Goal: Information Seeking & Learning: Learn about a topic

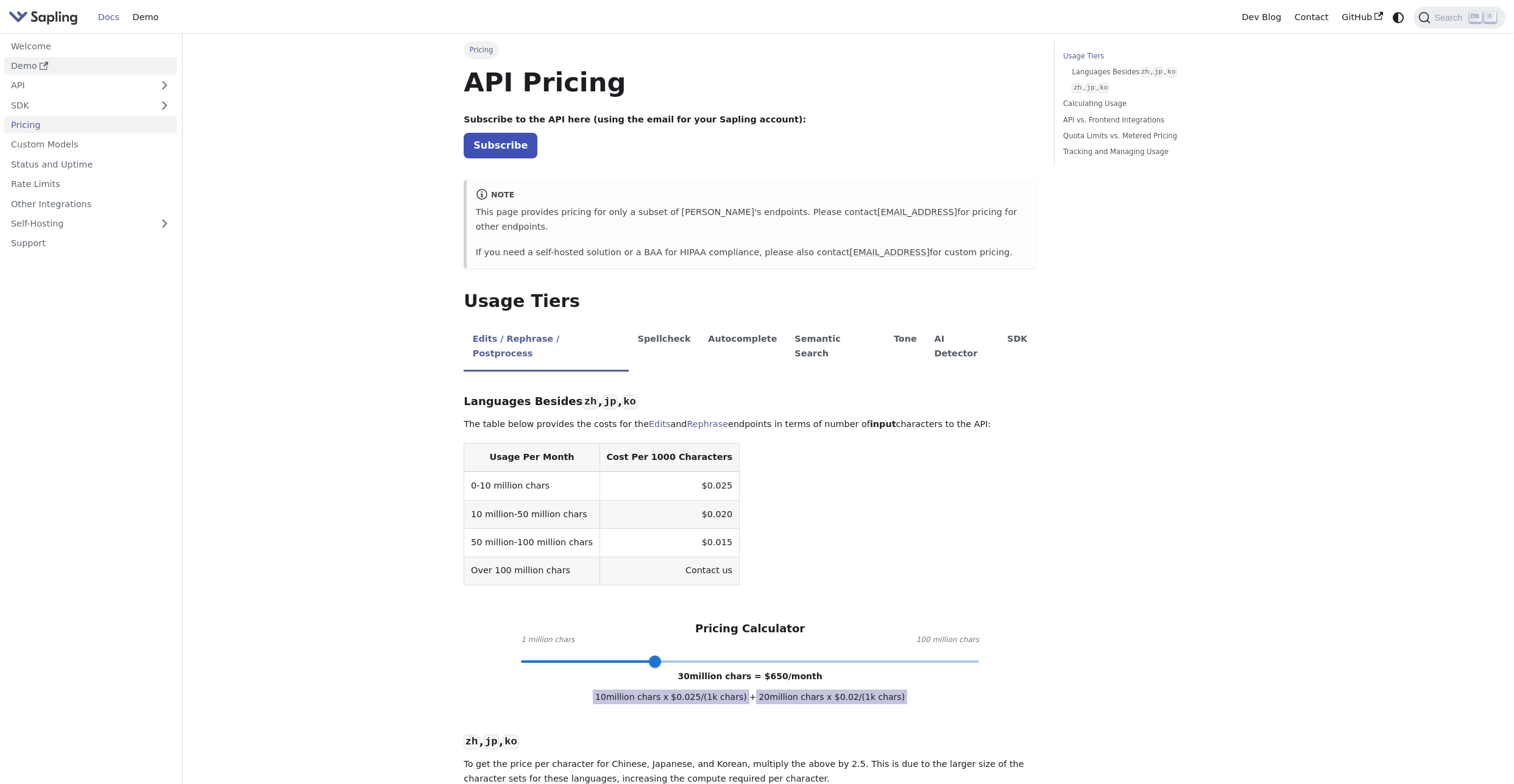
click at [56, 62] on link "Demo" at bounding box center [91, 66] width 172 height 18
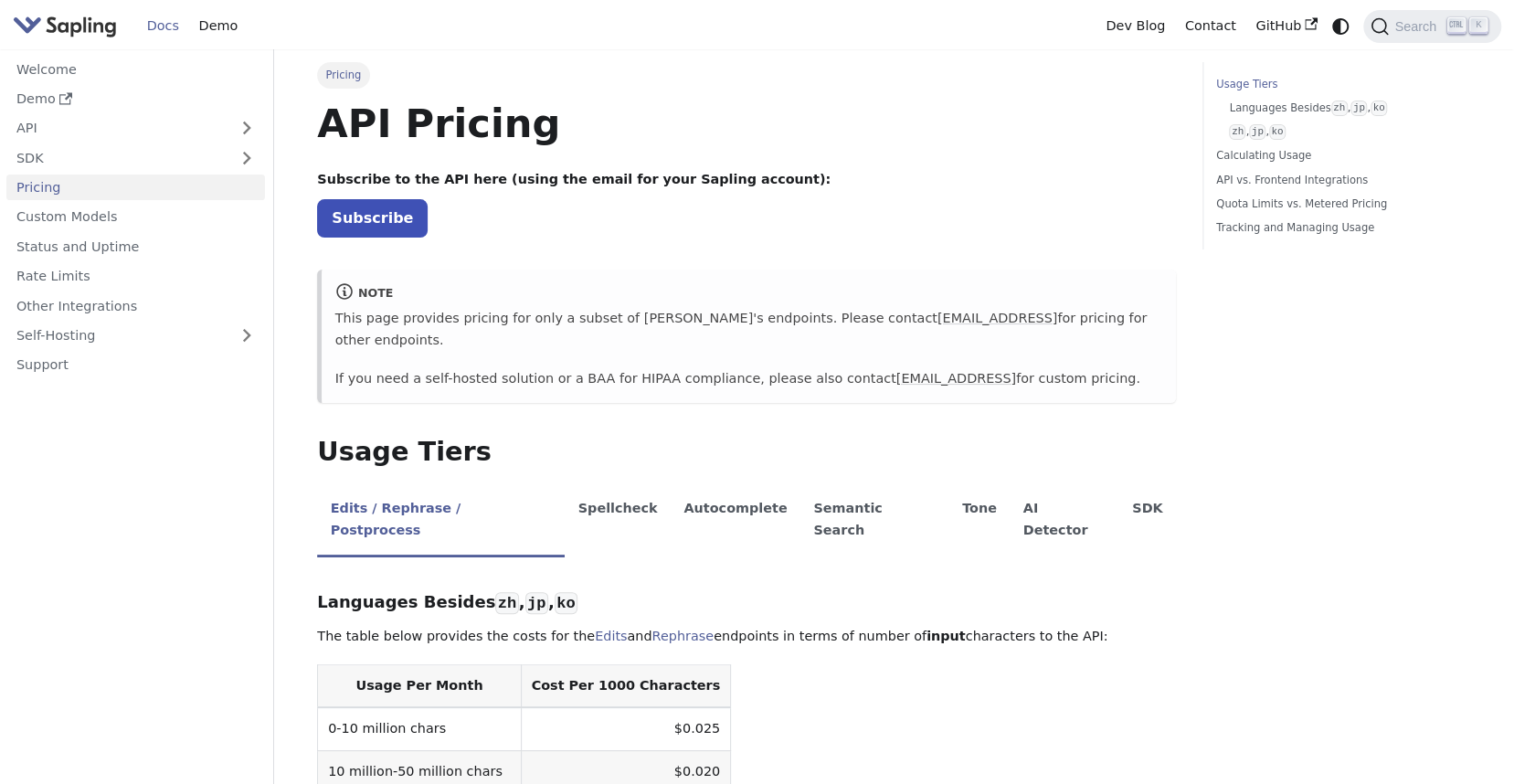
click at [128, 185] on link "Pricing" at bounding box center [136, 187] width 258 height 27
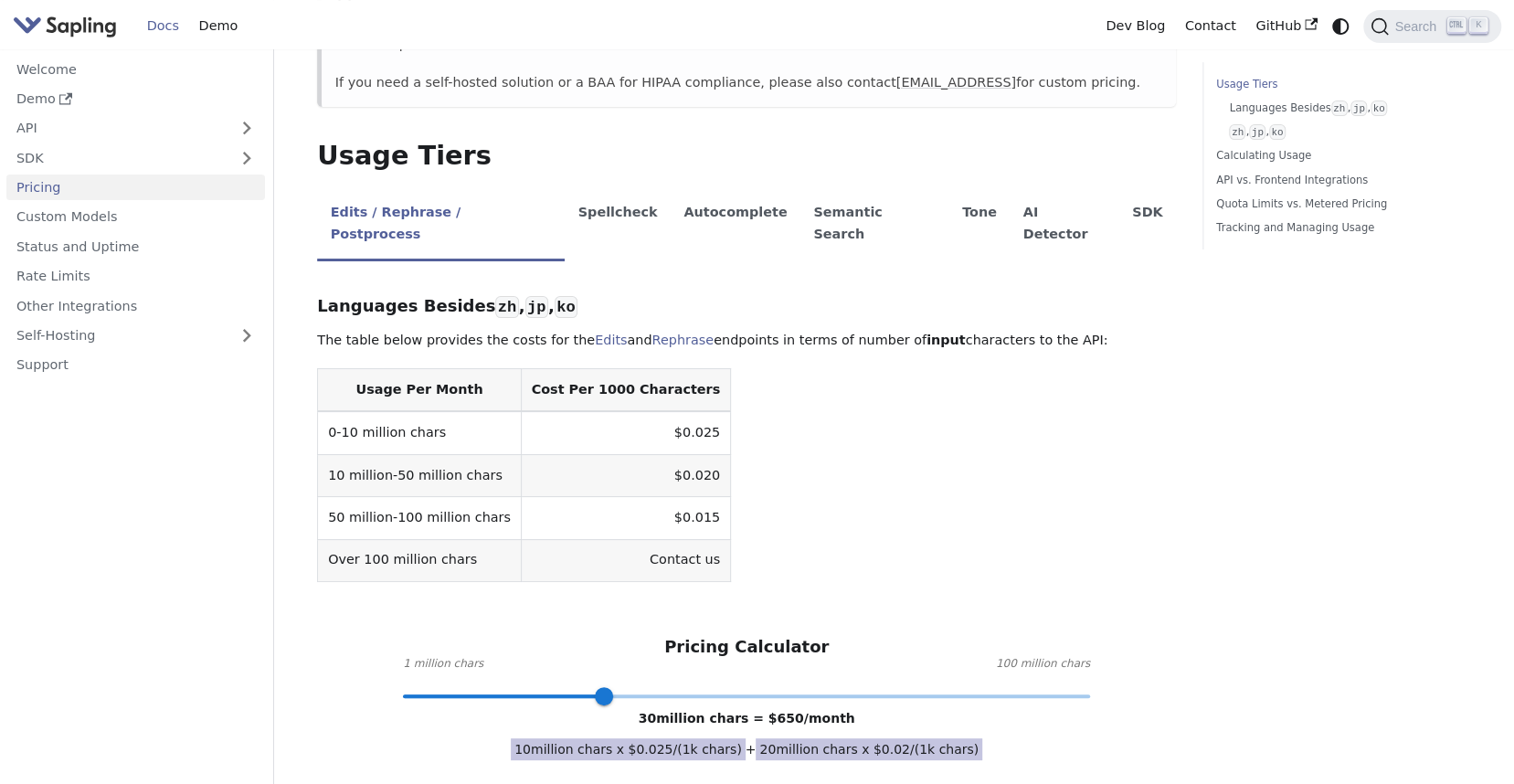
scroll to position [329, 0]
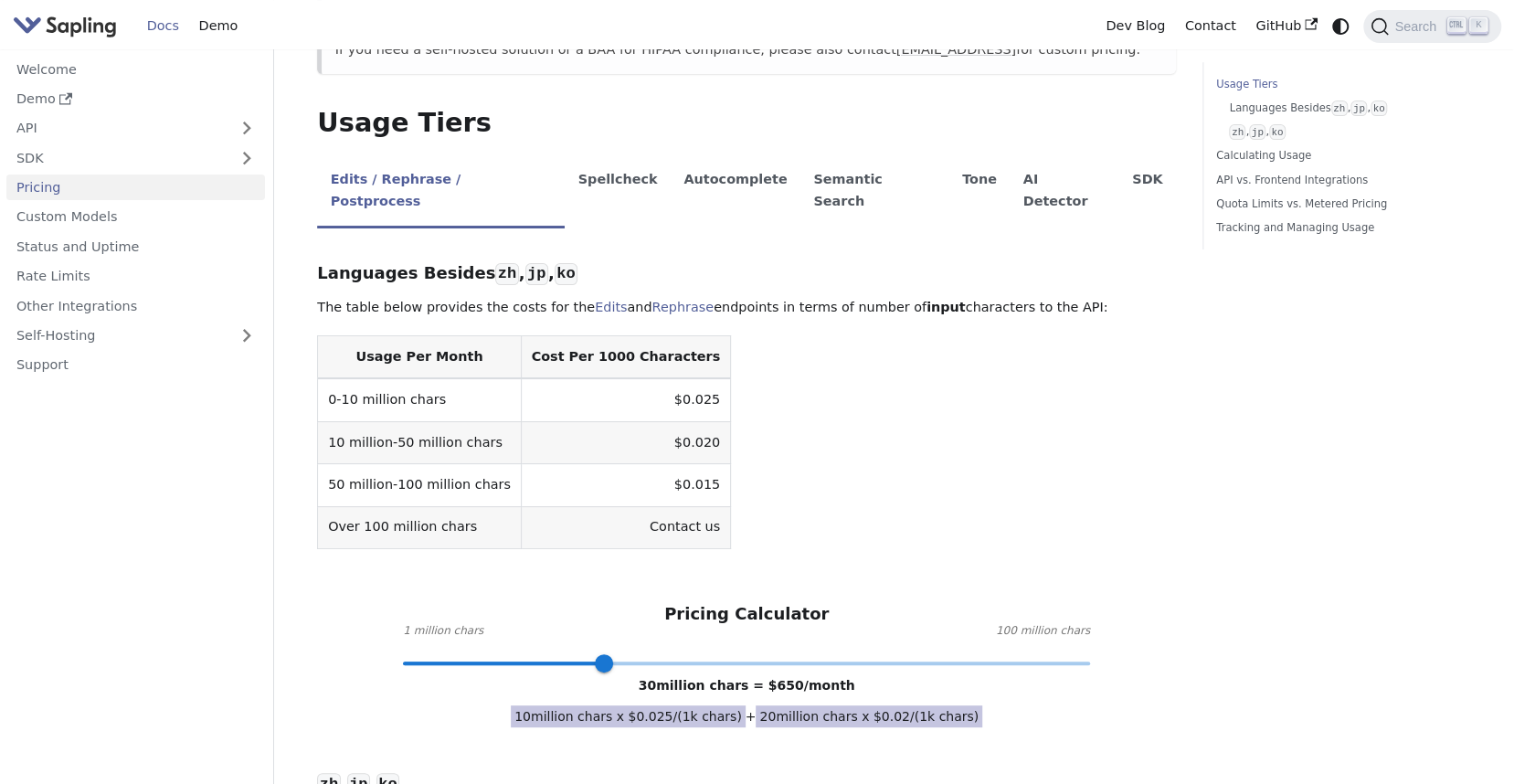
drag, startPoint x: 652, startPoint y: 357, endPoint x: 663, endPoint y: 359, distance: 11.2
click at [661, 379] on td "$0.025" at bounding box center [625, 400] width 209 height 43
click at [791, 364] on table "Usage Per Month Cost Per 1000 Characters 0-10 million chars $0.025 10 million-5…" at bounding box center [747, 443] width 859 height 214
drag, startPoint x: 624, startPoint y: 354, endPoint x: 729, endPoint y: 367, distance: 105.8
click at [729, 367] on table "Usage Per Month Cost Per 1000 Characters 0-10 million chars $0.025 10 million-5…" at bounding box center [747, 443] width 859 height 214
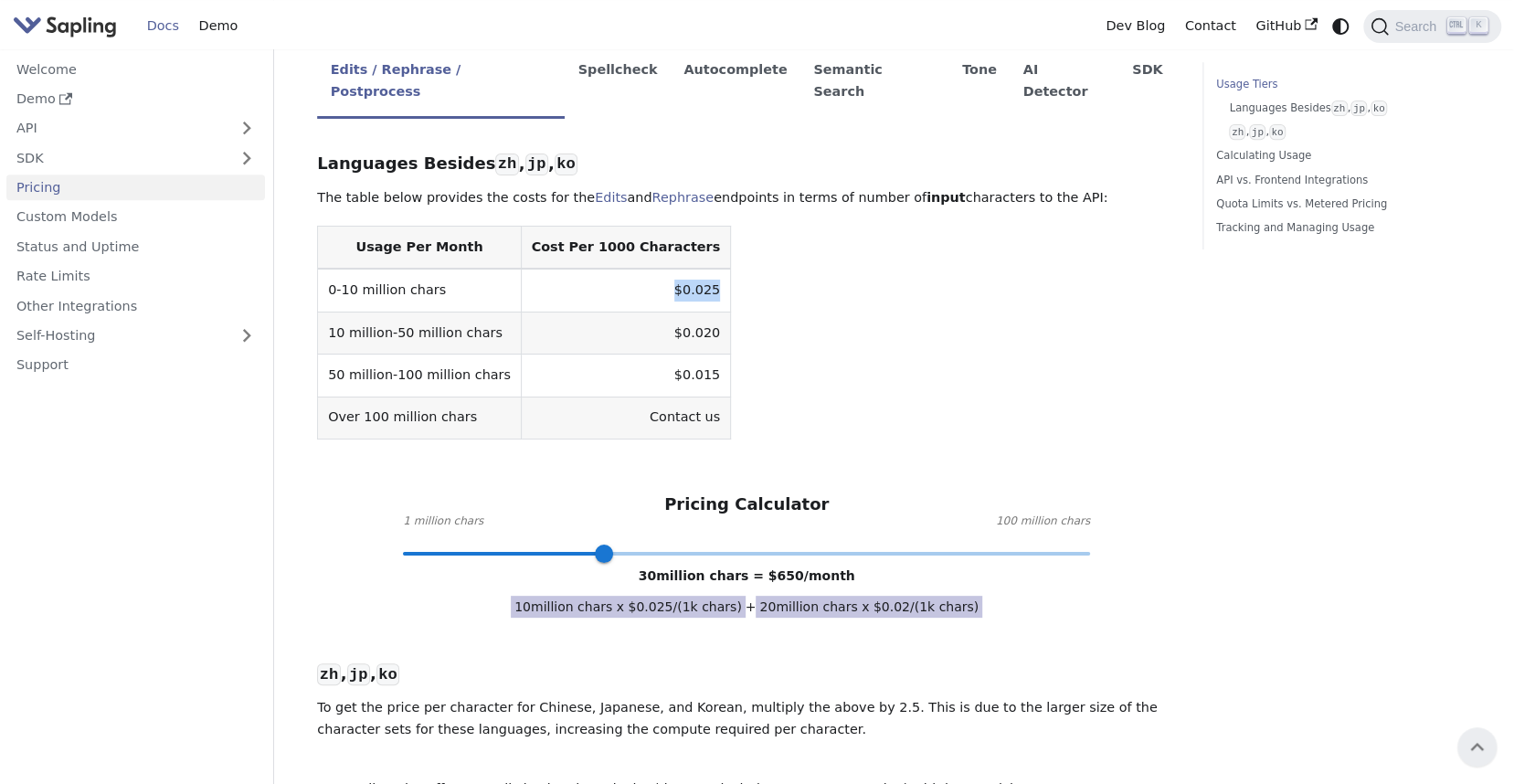
scroll to position [0, 0]
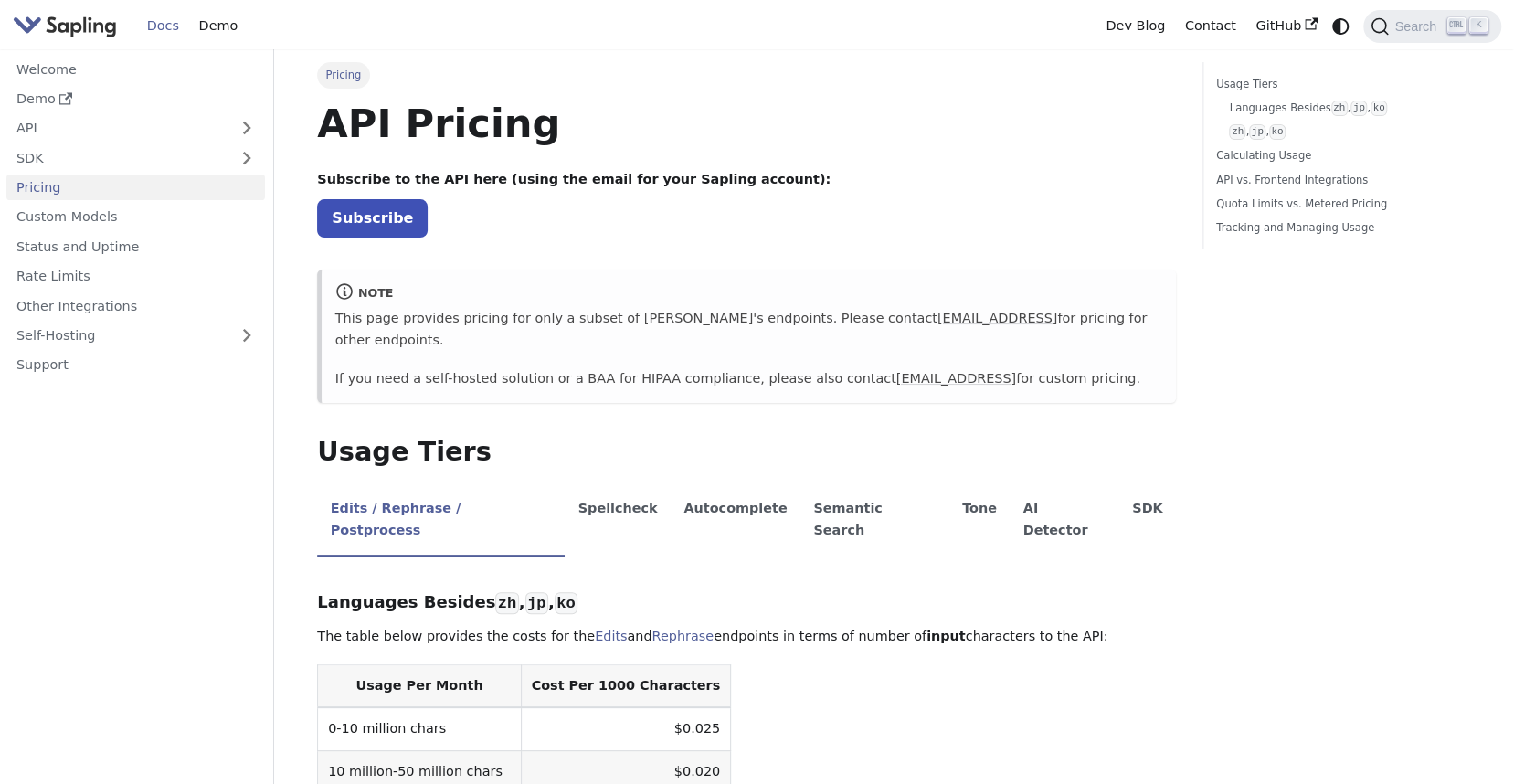
click at [871, 107] on h1 "API Pricing" at bounding box center [747, 123] width 859 height 50
click at [87, 16] on img "Main" at bounding box center [64, 26] width 104 height 27
